Goal: Task Accomplishment & Management: Use online tool/utility

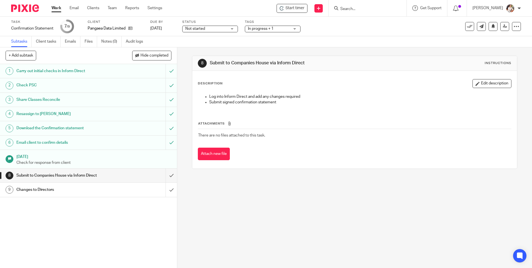
click at [58, 8] on link "Work" at bounding box center [56, 8] width 10 height 6
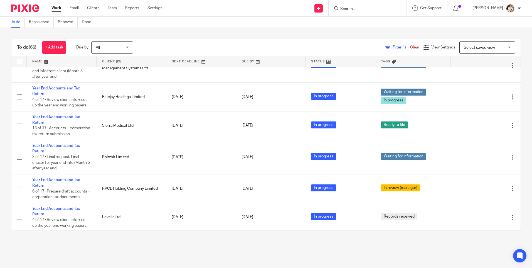
scroll to position [612, 0]
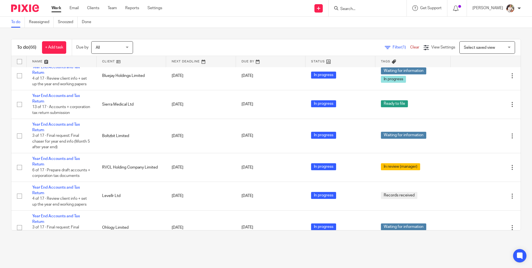
click at [354, 9] on input "Search" at bounding box center [365, 9] width 50 height 5
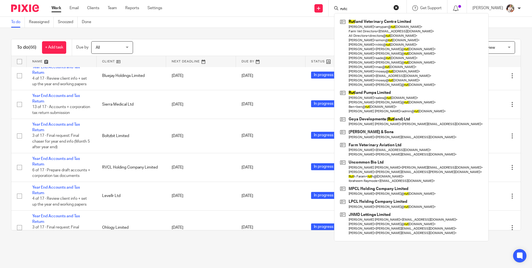
type input "rutco"
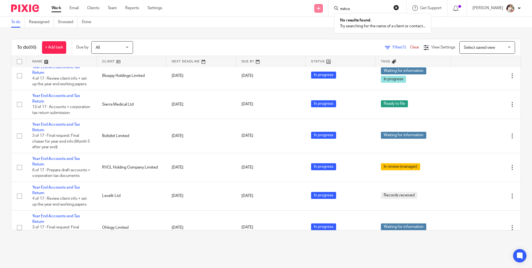
drag, startPoint x: 356, startPoint y: 9, endPoint x: 324, endPoint y: 5, distance: 32.2
click at [321, 5] on div "Send new email Create task Add client rutco No results found. Try searching for…" at bounding box center [351, 8] width 361 height 16
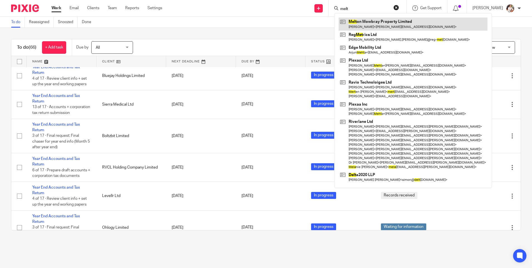
type input "melt"
click at [350, 23] on link at bounding box center [413, 24] width 149 height 13
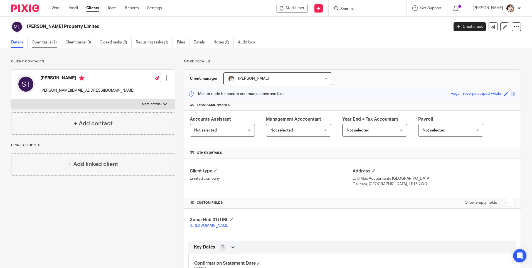
click at [37, 43] on link "Open tasks (2)" at bounding box center [46, 42] width 29 height 11
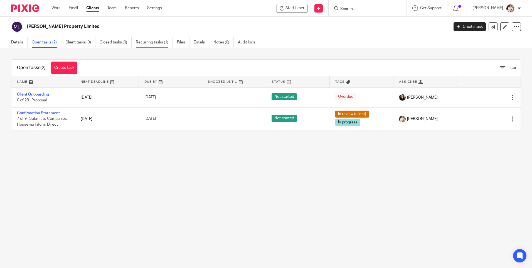
click at [144, 44] on link "Recurring tasks (1)" at bounding box center [154, 42] width 37 height 11
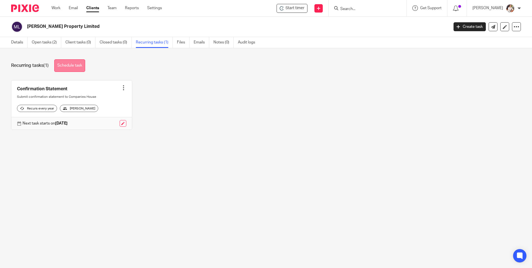
click at [73, 67] on link "Schedule task" at bounding box center [69, 65] width 31 height 13
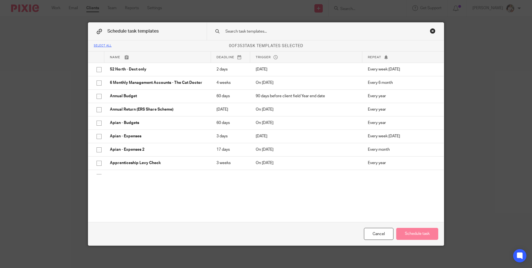
click at [257, 30] on input "text" at bounding box center [316, 31] width 183 height 6
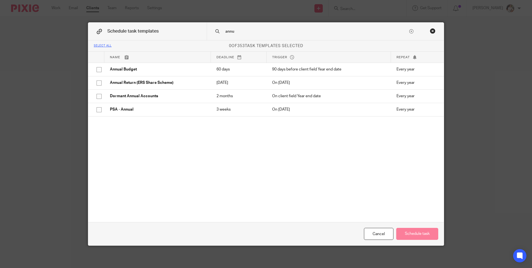
drag, startPoint x: 242, startPoint y: 33, endPoint x: 206, endPoint y: 31, distance: 35.7
click at [207, 31] on div "annu" at bounding box center [325, 32] width 237 height 18
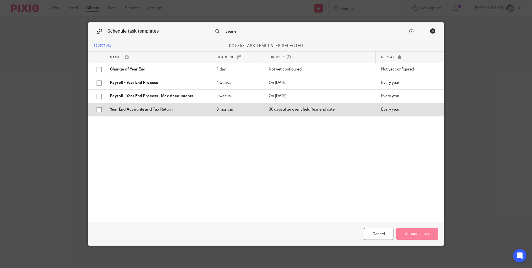
type input "year e"
click at [100, 109] on input "checkbox" at bounding box center [99, 109] width 11 height 11
checkbox input "true"
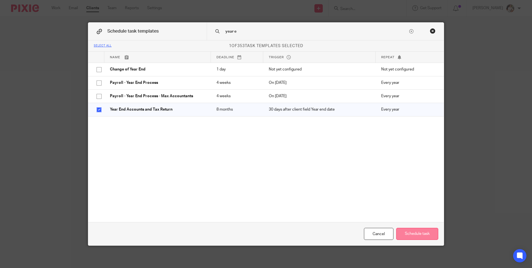
click at [426, 233] on button "Schedule task" at bounding box center [417, 234] width 42 height 12
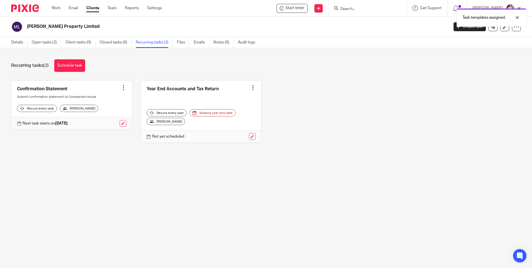
click at [211, 112] on div "Missing year end date" at bounding box center [212, 112] width 46 height 7
click at [17, 42] on link "Details" at bounding box center [19, 42] width 16 height 11
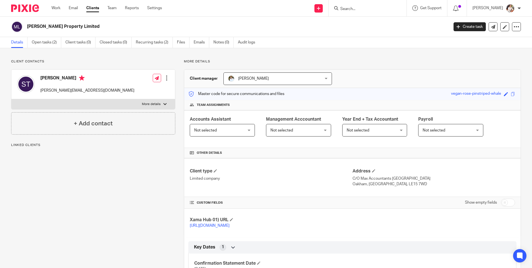
scroll to position [49, 0]
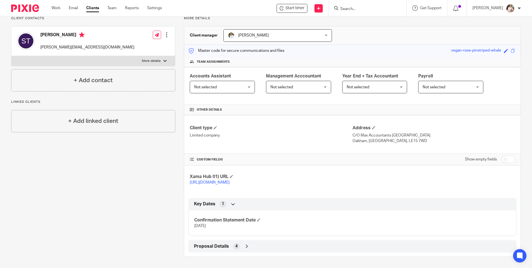
click at [235, 204] on div "Key Dates 1" at bounding box center [353, 203] width 320 height 9
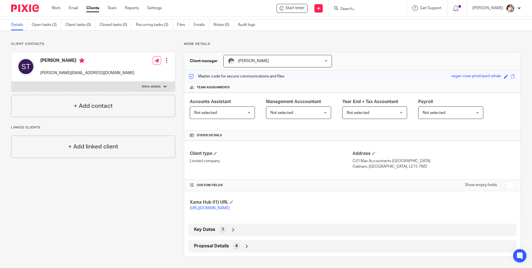
click at [231, 231] on icon at bounding box center [233, 230] width 6 height 6
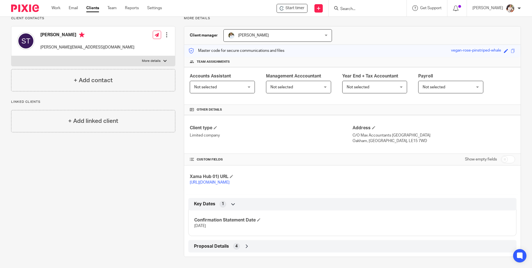
click at [505, 155] on input "checkbox" at bounding box center [508, 159] width 14 height 8
checkbox input "true"
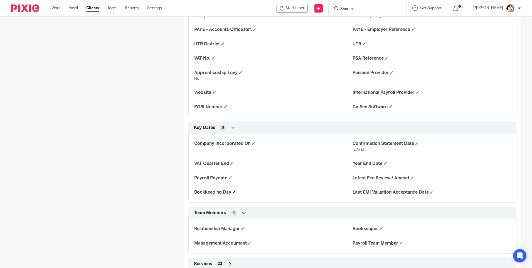
scroll to position [272, 0]
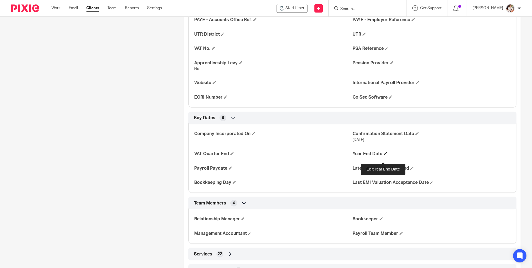
click at [384, 155] on span at bounding box center [385, 153] width 3 height 3
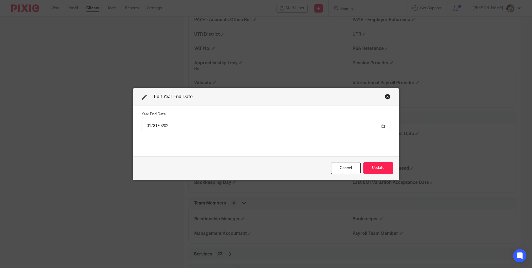
type input "2025-01-31"
click at [381, 167] on button "Update" at bounding box center [378, 168] width 30 height 12
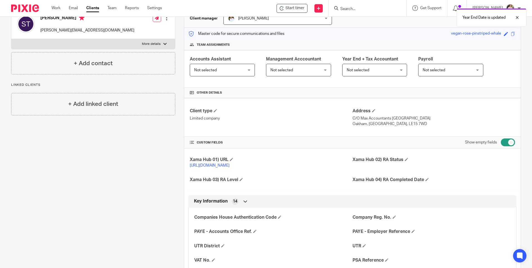
scroll to position [0, 0]
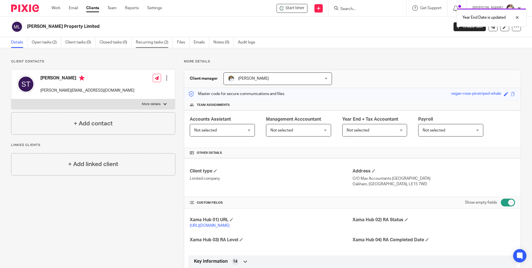
click at [144, 46] on link "Recurring tasks (2)" at bounding box center [154, 42] width 37 height 11
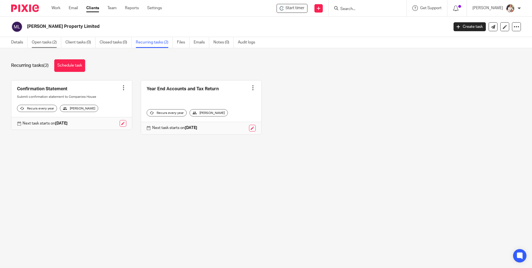
click at [54, 45] on link "Open tasks (2)" at bounding box center [46, 42] width 29 height 11
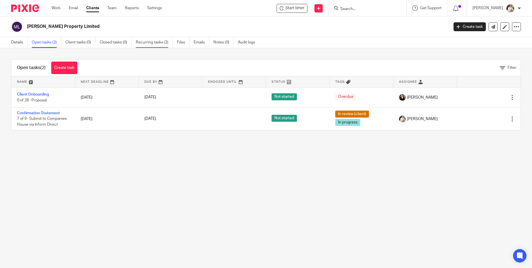
click at [148, 42] on link "Recurring tasks (2)" at bounding box center [154, 42] width 37 height 11
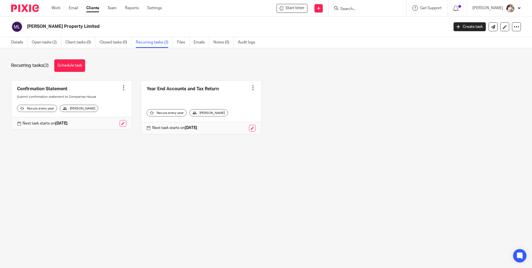
click at [251, 90] on div at bounding box center [253, 88] width 6 height 6
click at [225, 99] on link "Create task" at bounding box center [228, 100] width 45 height 8
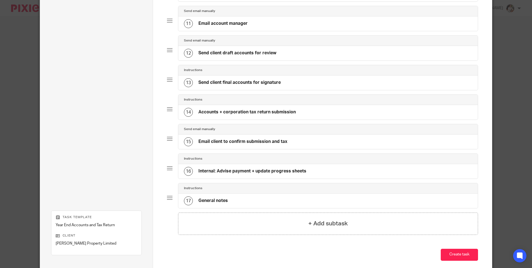
scroll to position [370, 0]
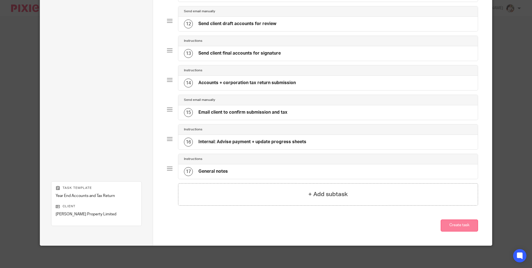
click at [453, 227] on button "Create task" at bounding box center [459, 225] width 37 height 12
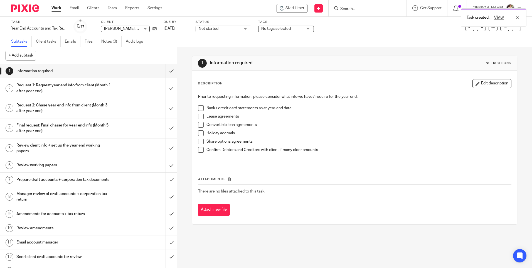
click at [291, 12] on div "Task created. View" at bounding box center [396, 16] width 260 height 21
click at [292, 11] on div "Task created. View" at bounding box center [396, 16] width 260 height 21
click at [296, 10] on span "Start timer" at bounding box center [294, 8] width 19 height 6
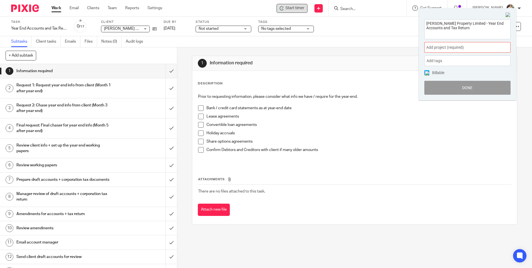
click at [492, 46] on span "Add project (required) :" at bounding box center [461, 48] width 70 height 6
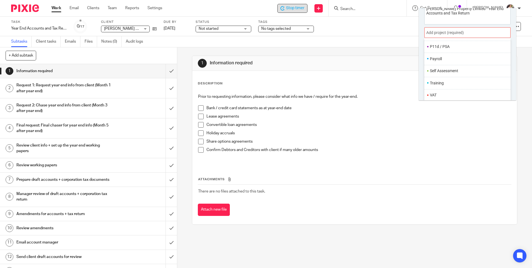
scroll to position [28, 0]
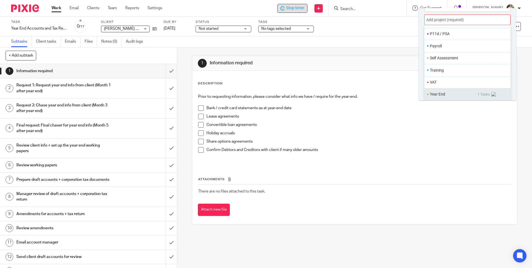
click at [437, 94] on li "Year End" at bounding box center [454, 94] width 48 height 6
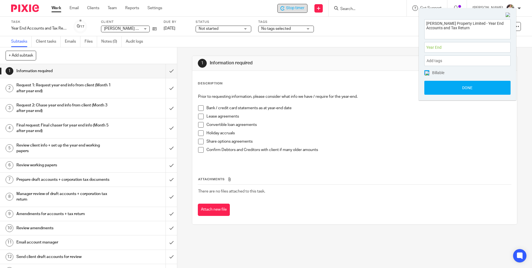
click at [447, 63] on div "Add tags" at bounding box center [467, 60] width 86 height 11
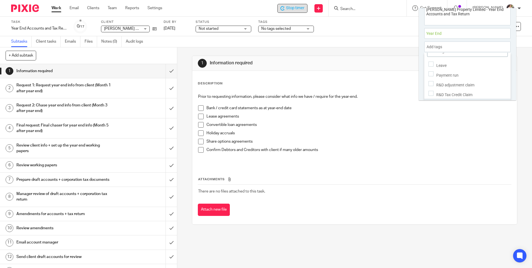
scroll to position [27, 0]
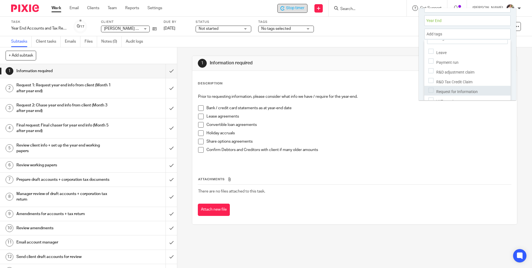
click at [462, 89] on span "Request for Information" at bounding box center [456, 91] width 41 height 4
click at [482, 35] on div "Add tags Request for Information" at bounding box center [467, 34] width 86 height 11
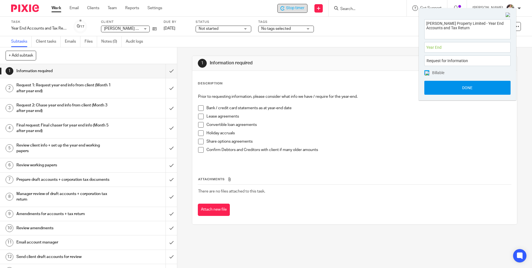
click at [468, 89] on button "Done" at bounding box center [467, 88] width 86 height 14
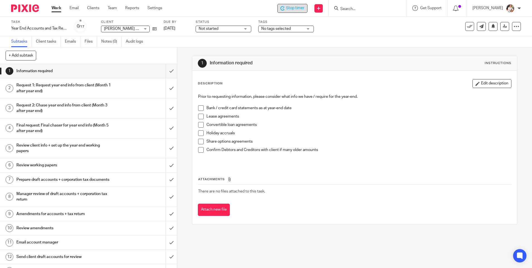
drag, startPoint x: 201, startPoint y: 240, endPoint x: 206, endPoint y: 150, distance: 90.3
click at [201, 240] on div "1 Information required Instructions Description Edit description Prior to reque…" at bounding box center [354, 157] width 355 height 220
click at [164, 72] on input "submit" at bounding box center [88, 71] width 177 height 14
click at [164, 82] on input "submit" at bounding box center [88, 88] width 177 height 20
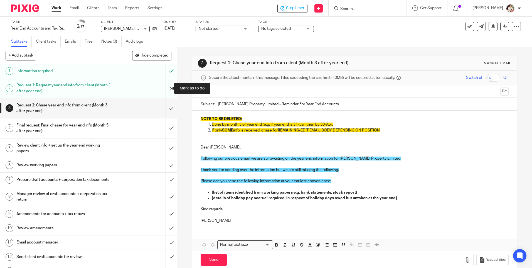
click at [168, 88] on input "submit" at bounding box center [88, 88] width 177 height 20
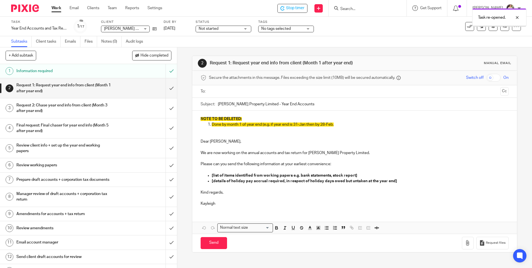
click at [323, 103] on input "[PERSON_NAME] Property Limited - Year End Accounts" at bounding box center [363, 104] width 290 height 13
type input "[PERSON_NAME] Property Limited - Year End Accounts [DATE]"
click at [219, 87] on ul at bounding box center [355, 91] width 290 height 9
click at [219, 88] on ul at bounding box center [355, 91] width 290 height 9
click at [219, 90] on input "text" at bounding box center [354, 91] width 287 height 6
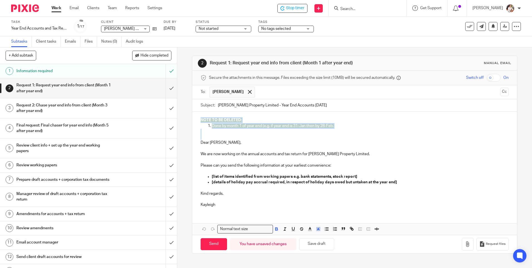
drag, startPoint x: 198, startPoint y: 142, endPoint x: 195, endPoint y: 114, distance: 28.0
click at [194, 114] on div "NOTE TO BE DELETED: Done by month 1 of year end (e.g. if year end is 31-Jan the…" at bounding box center [354, 162] width 324 height 100
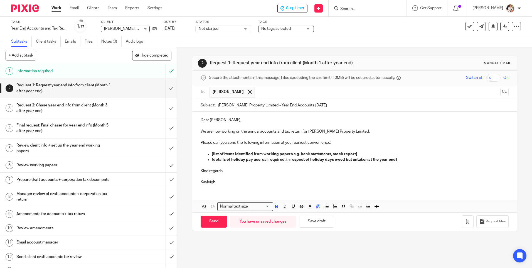
click at [366, 132] on p "We are now working on the annual accounts and tax return for [PERSON_NAME] Prop…" at bounding box center [355, 132] width 308 height 6
click at [376, 133] on p "We are now working on the annual accounts and tax return for [PERSON_NAME] Prop…" at bounding box center [355, 132] width 308 height 6
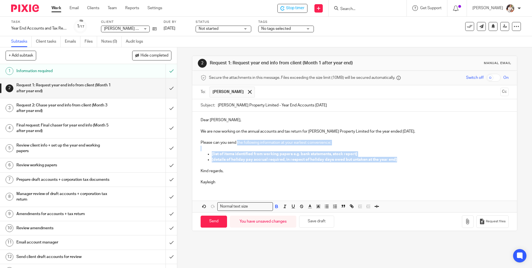
drag, startPoint x: 398, startPoint y: 161, endPoint x: 236, endPoint y: 144, distance: 162.5
click at [236, 144] on div "Dear Susanne, We are now working on the annual accounts and tax return for Melt…" at bounding box center [354, 150] width 324 height 77
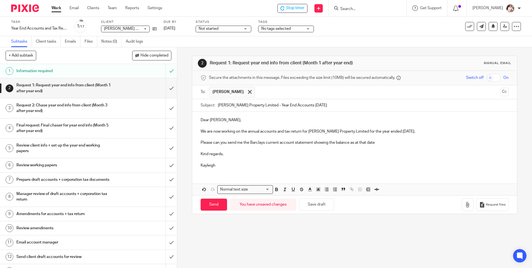
click at [385, 143] on p "Please can you send me the Barclays current account statement showing the balan…" at bounding box center [355, 143] width 308 height 6
click at [208, 209] on input "Send" at bounding box center [214, 204] width 26 height 12
type input "Sent"
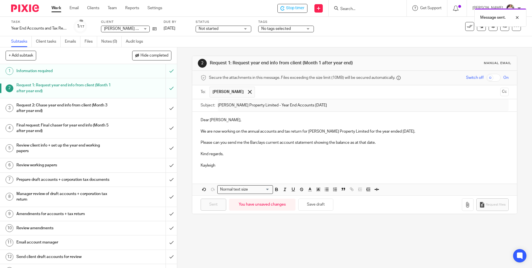
click at [300, 29] on span "No tags selected" at bounding box center [282, 29] width 42 height 6
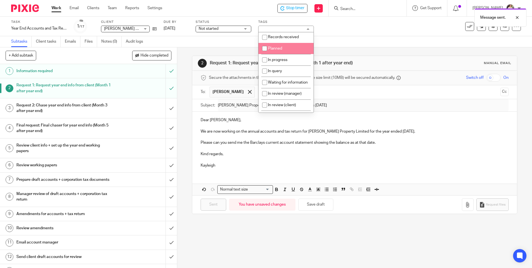
scroll to position [11, 0]
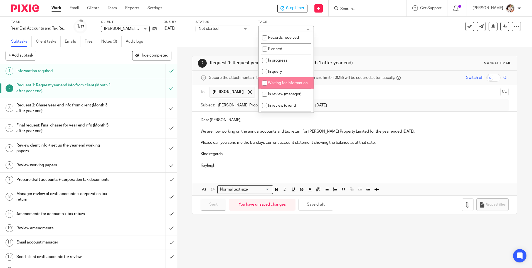
click at [290, 88] on li "Waiting for information" at bounding box center [285, 82] width 55 height 11
checkbox input "true"
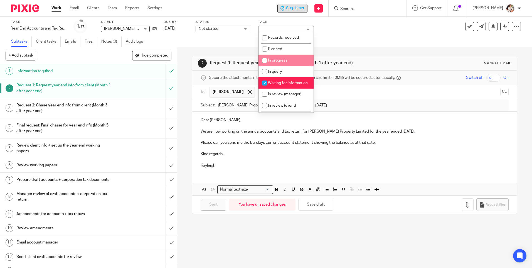
click at [283, 10] on icon at bounding box center [282, 8] width 4 height 4
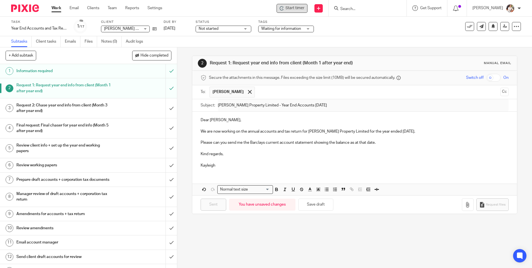
click at [59, 11] on link "Work" at bounding box center [56, 8] width 10 height 6
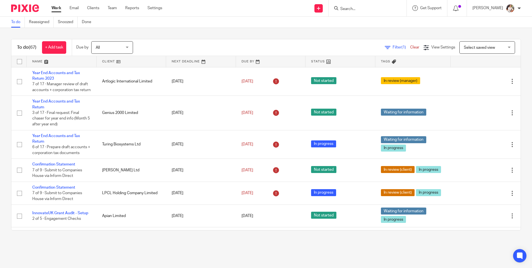
click at [350, 8] on input "Search" at bounding box center [365, 9] width 50 height 5
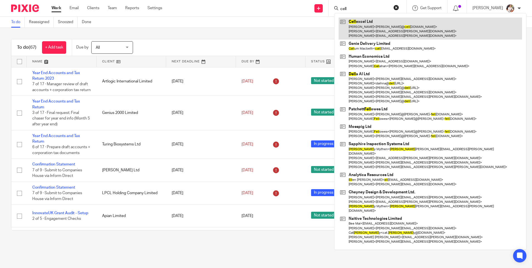
type input "cell"
click at [358, 28] on link at bounding box center [430, 29] width 183 height 22
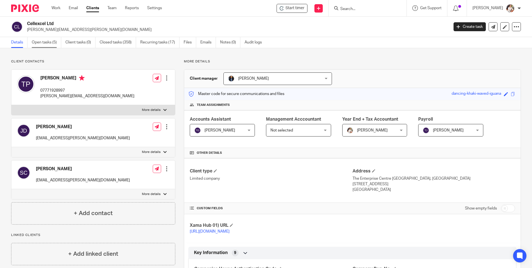
click at [49, 42] on link "Open tasks (5)" at bounding box center [46, 42] width 29 height 11
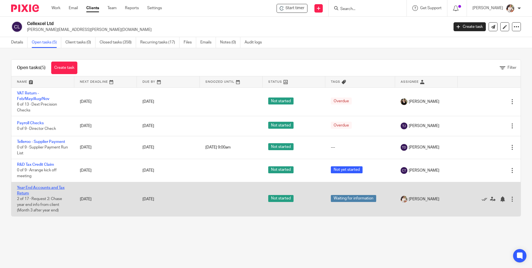
click at [49, 188] on link "Year End Accounts and Tax Return" at bounding box center [41, 190] width 48 height 9
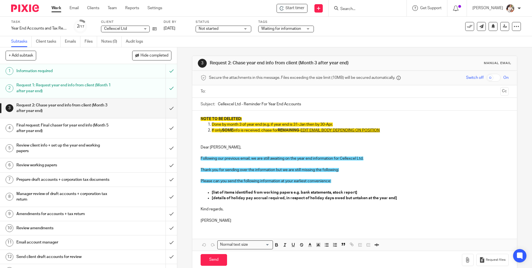
click at [125, 46] on ul "Subtasks Client tasks Emails Files Notes (0) Audit logs" at bounding box center [81, 41] width 140 height 11
click at [87, 40] on link "Files" at bounding box center [91, 41] width 13 height 11
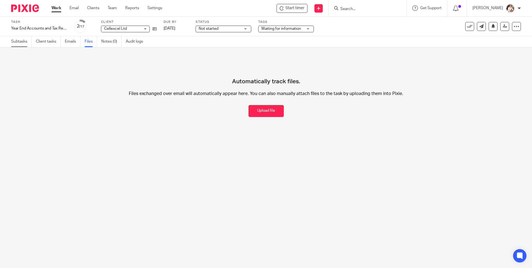
click at [20, 43] on link "Subtasks" at bounding box center [21, 41] width 21 height 11
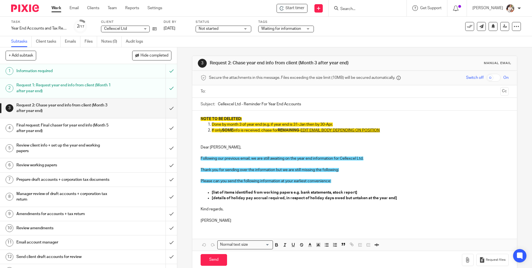
click at [368, 7] on input "Search" at bounding box center [365, 9] width 50 height 5
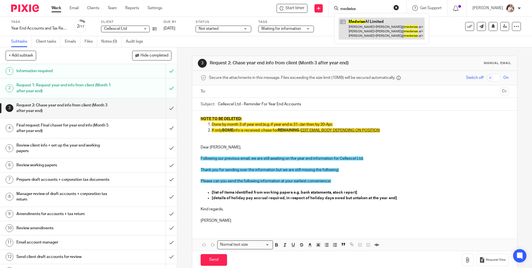
type input "medwise"
click at [374, 27] on link at bounding box center [382, 29] width 86 height 22
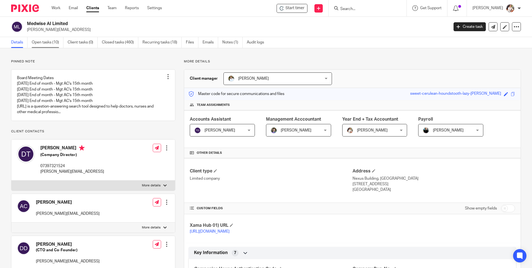
click at [40, 41] on link "Open tasks (10)" at bounding box center [48, 42] width 32 height 11
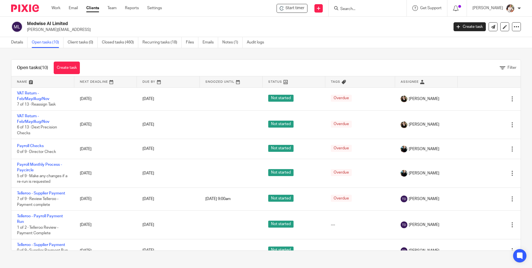
scroll to position [103, 0]
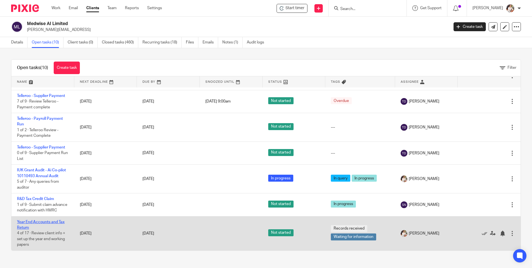
click at [27, 223] on link "Year End Accounts and Tax Return" at bounding box center [41, 224] width 48 height 9
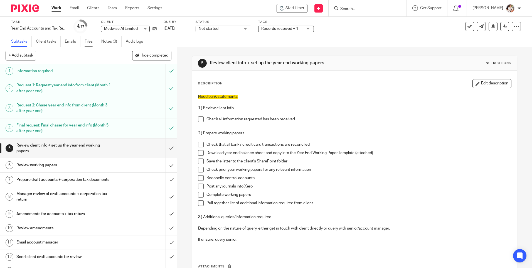
click at [88, 38] on link "Files" at bounding box center [91, 41] width 13 height 11
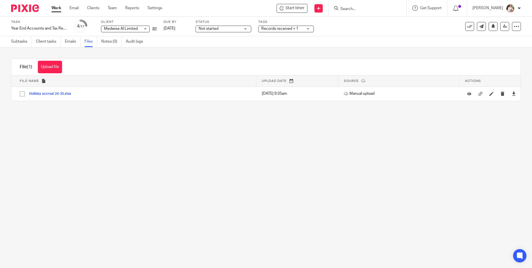
click at [56, 7] on link "Work" at bounding box center [56, 8] width 10 height 6
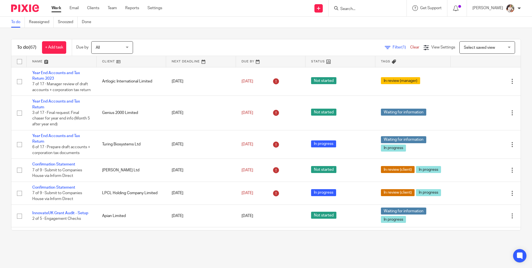
click at [355, 8] on input "Search" at bounding box center [365, 9] width 50 height 5
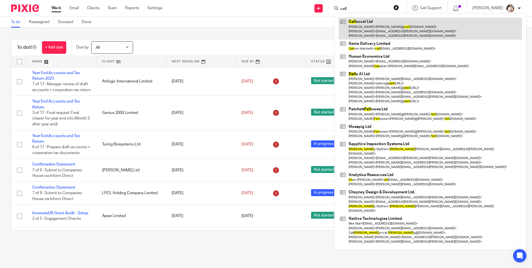
type input "cell"
click at [376, 23] on link at bounding box center [430, 29] width 183 height 22
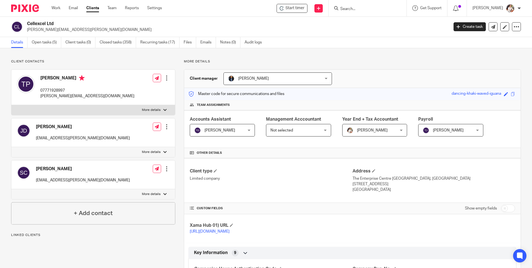
click at [46, 41] on link "Open tasks (5)" at bounding box center [46, 42] width 29 height 11
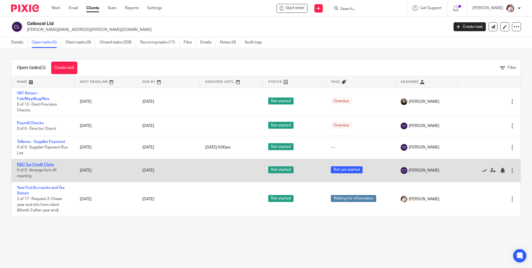
click at [32, 165] on link "R&D Tax Credit Claim" at bounding box center [35, 164] width 37 height 4
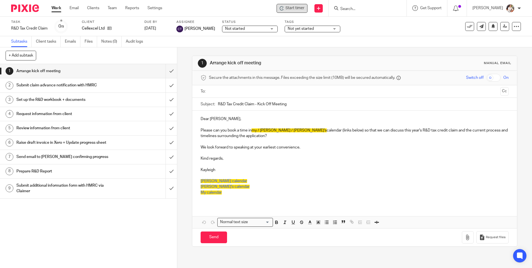
click at [296, 7] on span "Start timer" at bounding box center [294, 8] width 19 height 6
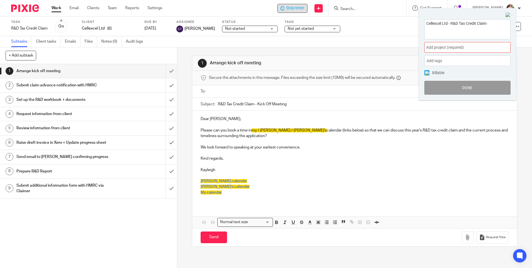
click at [496, 47] on span "Add project (required) :" at bounding box center [461, 48] width 70 height 6
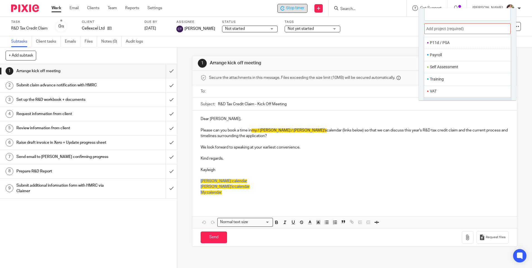
scroll to position [28, 0]
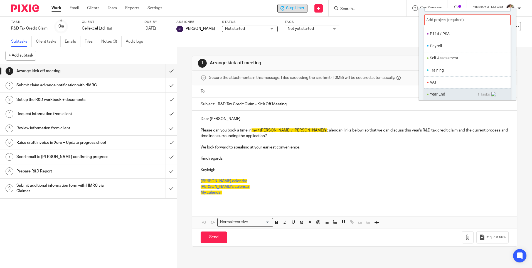
click at [481, 95] on span "1 Tasks" at bounding box center [487, 94] width 20 height 5
click at [461, 95] on span "R&D Tax Credit Claim" at bounding box center [449, 94] width 36 height 4
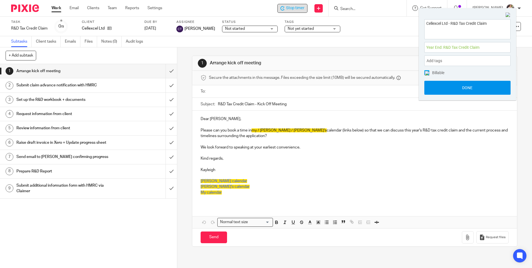
click at [457, 90] on button "Done" at bounding box center [467, 88] width 86 height 14
